Goal: Book appointment/travel/reservation

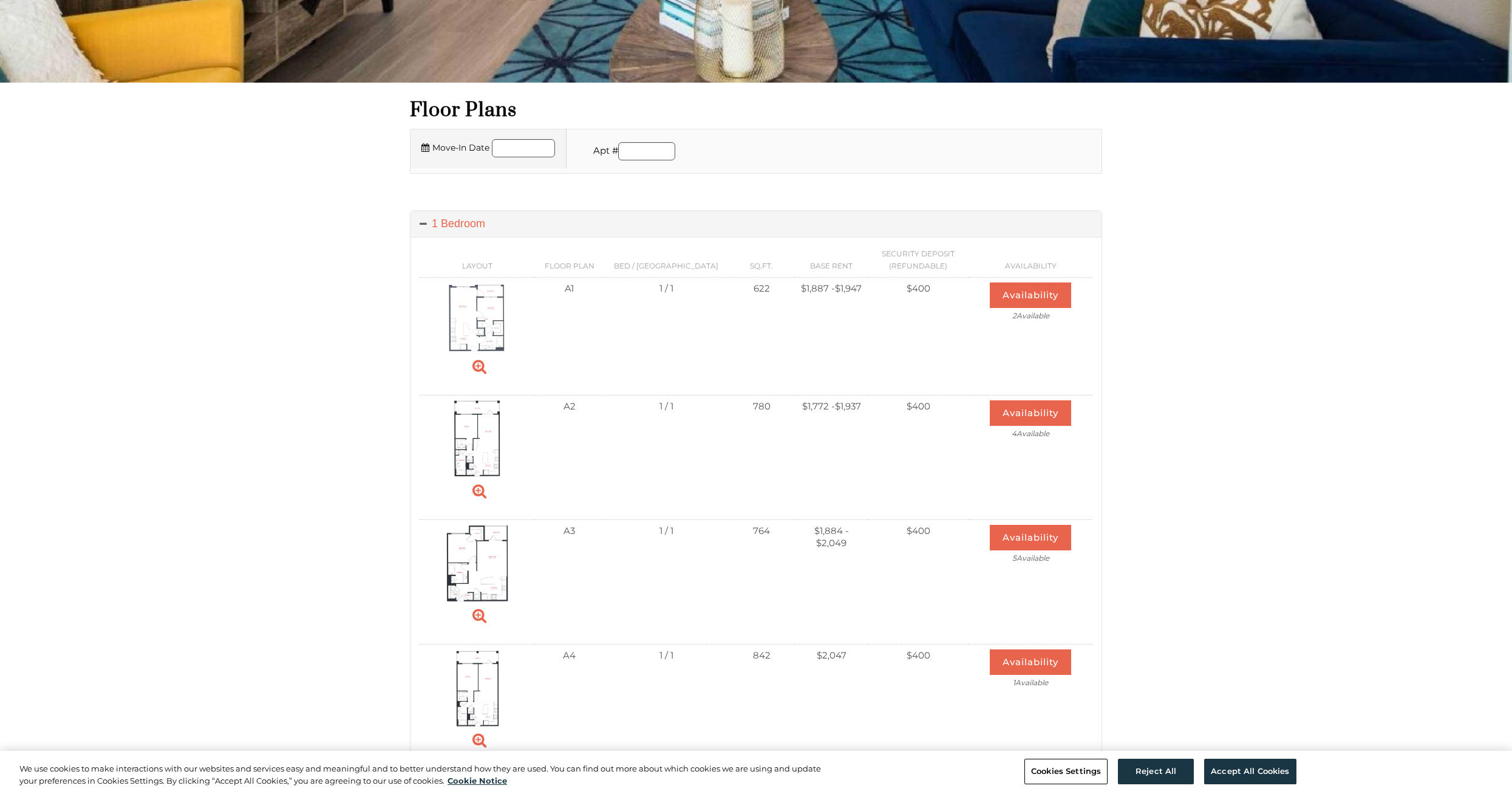
scroll to position [343, 0]
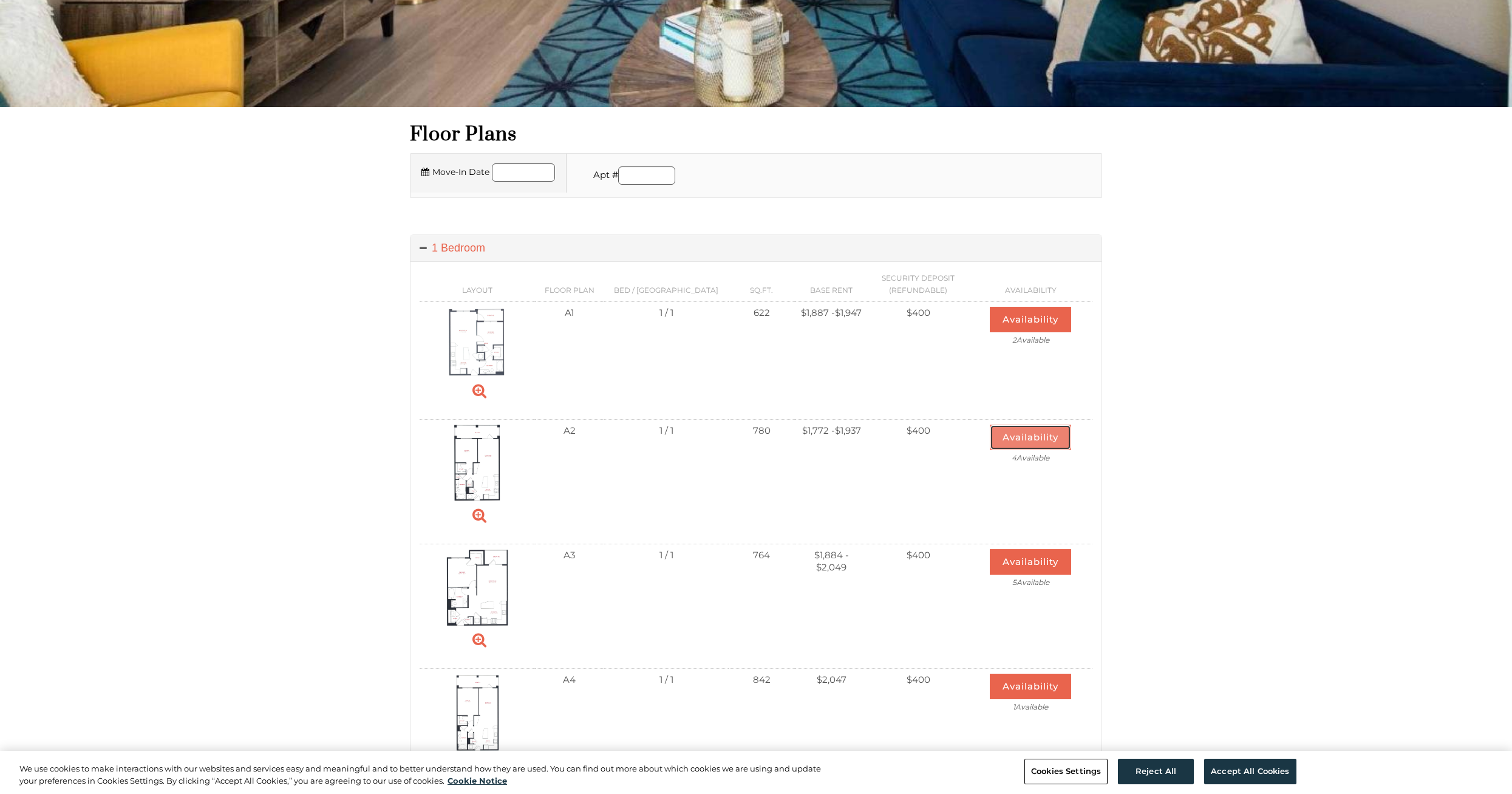
click at [1024, 440] on button "Availability" at bounding box center [1031, 437] width 81 height 25
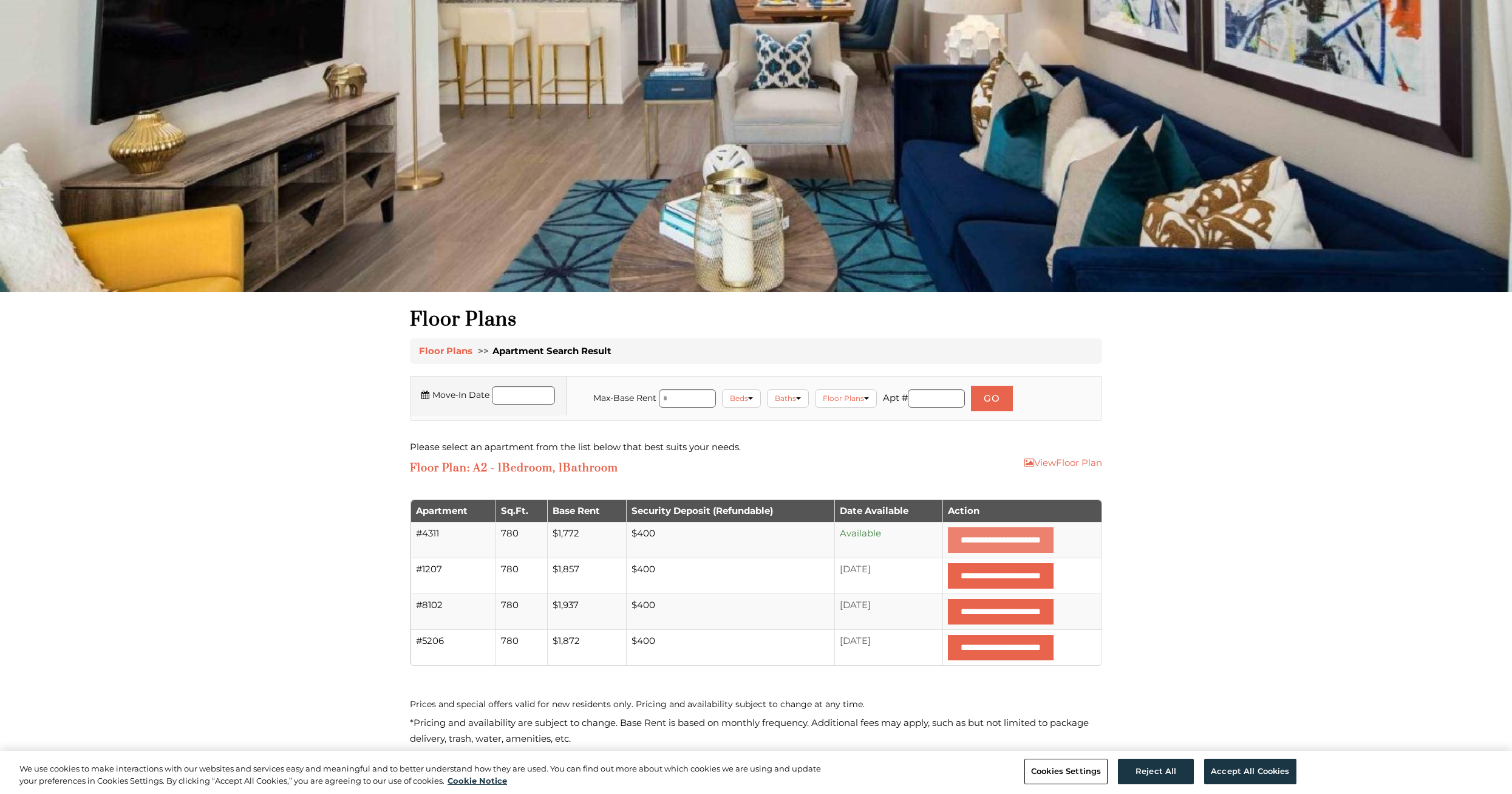
scroll to position [184, 0]
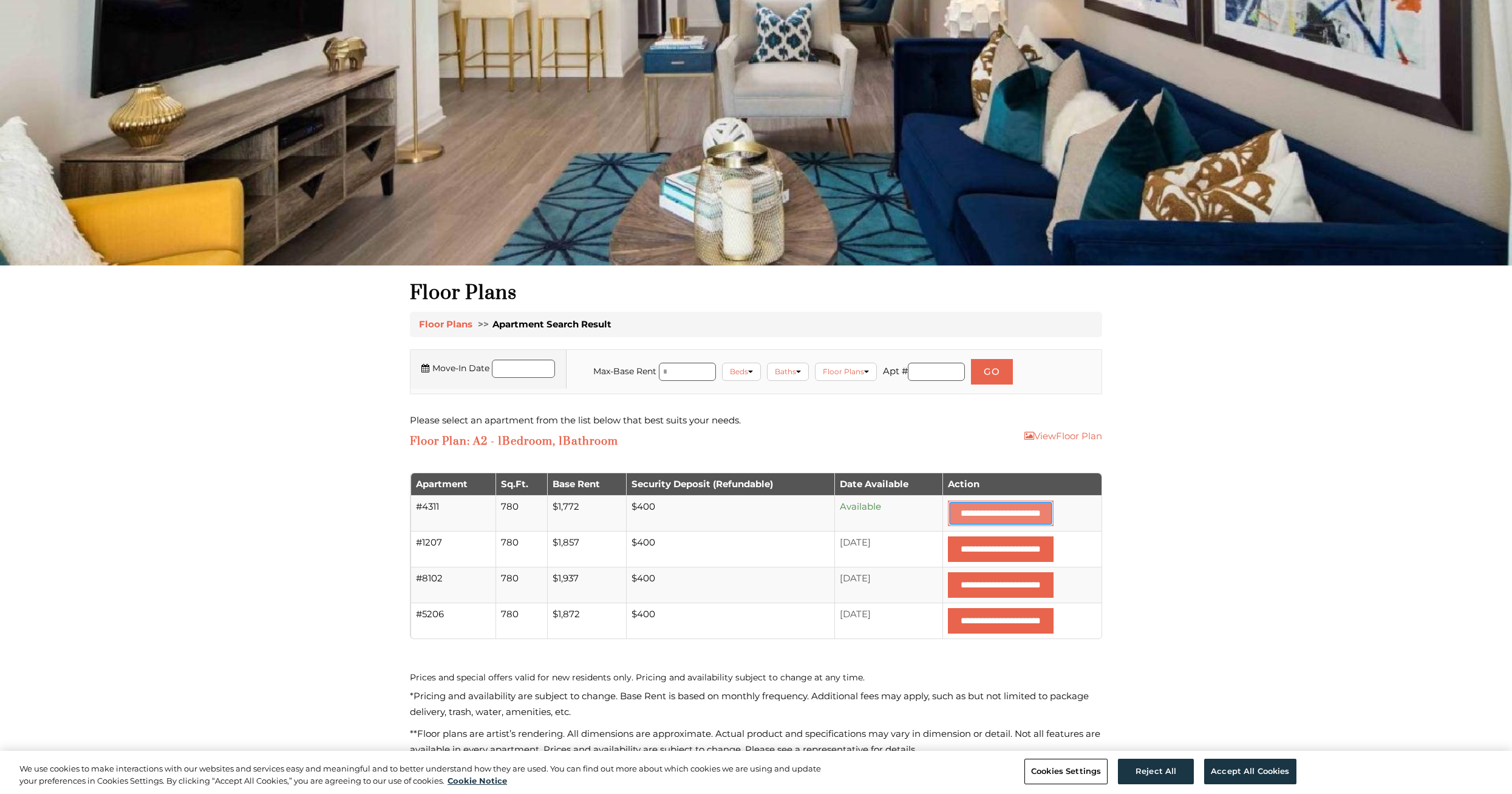
click at [948, 513] on input "**********" at bounding box center [1000, 513] width 105 height 25
